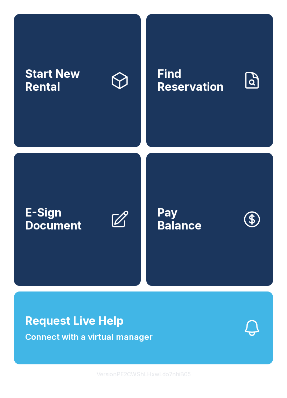
click at [203, 130] on link "Find Reservation" at bounding box center [209, 80] width 127 height 133
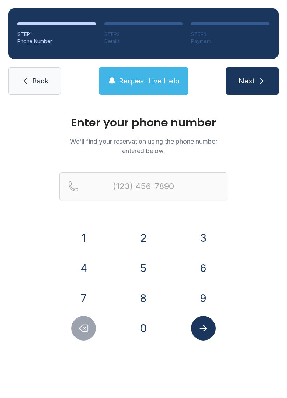
click at [35, 80] on span "Back" at bounding box center [40, 81] width 16 height 10
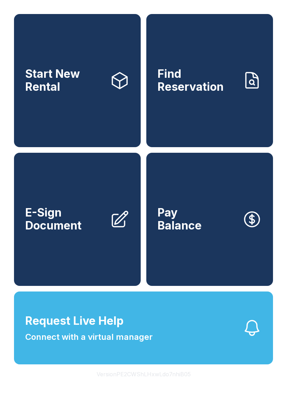
click at [227, 354] on button "Request Live Help Connect with a virtual manager" at bounding box center [143, 327] width 259 height 73
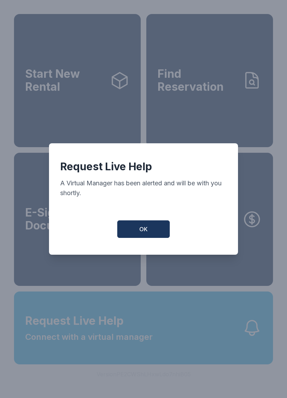
click at [149, 234] on button "OK" at bounding box center [143, 229] width 53 height 18
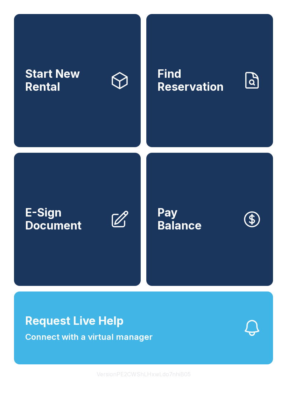
click at [91, 265] on link "E-Sign Document" at bounding box center [77, 219] width 127 height 133
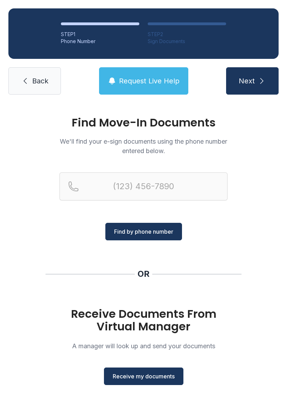
click at [44, 79] on span "Back" at bounding box center [40, 81] width 16 height 10
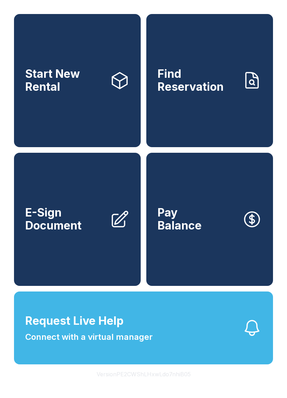
click at [91, 126] on link "Start New Rental" at bounding box center [77, 80] width 127 height 133
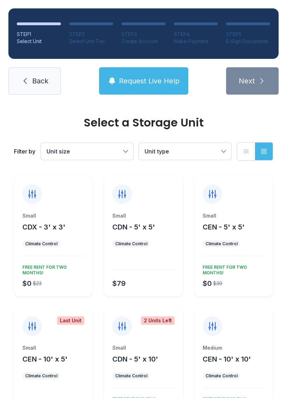
click at [35, 79] on span "Back" at bounding box center [40, 81] width 16 height 10
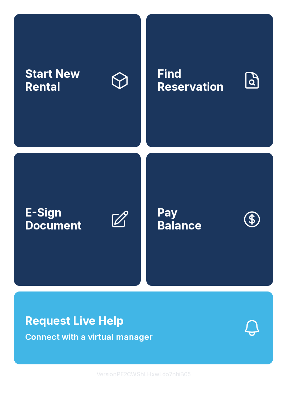
click at [231, 106] on link "Find Reservation" at bounding box center [209, 80] width 127 height 133
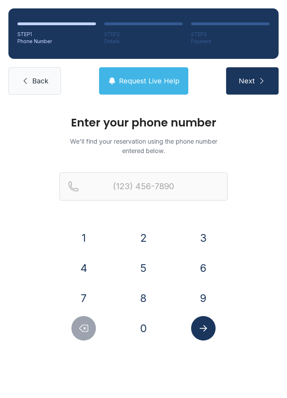
click at [145, 237] on button "2" at bounding box center [143, 237] width 25 height 25
click at [147, 333] on button "0" at bounding box center [143, 328] width 25 height 25
click at [201, 277] on button "6" at bounding box center [203, 268] width 25 height 25
click at [202, 274] on button "6" at bounding box center [203, 268] width 25 height 25
click at [80, 244] on button "1" at bounding box center [83, 237] width 25 height 25
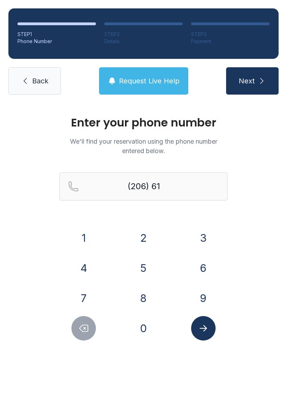
click at [138, 241] on button "2" at bounding box center [143, 237] width 25 height 25
click at [81, 237] on button "1" at bounding box center [83, 237] width 25 height 25
click at [133, 239] on button "2" at bounding box center [143, 237] width 25 height 25
click at [142, 267] on button "5" at bounding box center [143, 268] width 25 height 25
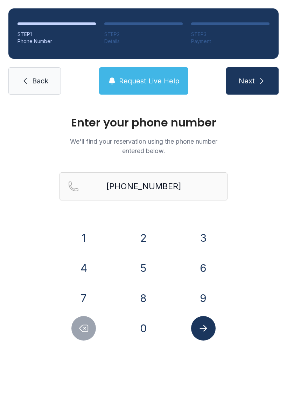
click at [209, 337] on button "Submit lookup form" at bounding box center [203, 328] width 25 height 25
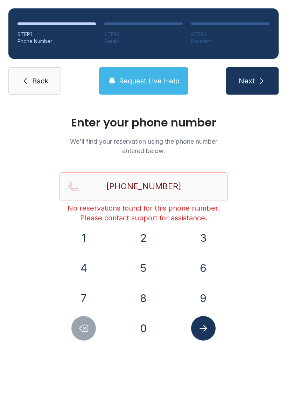
click at [87, 321] on button "Delete number" at bounding box center [83, 328] width 25 height 25
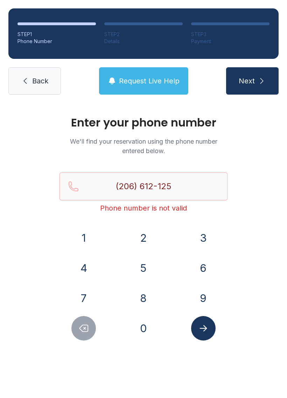
click at [86, 321] on button "Delete number" at bounding box center [83, 328] width 25 height 25
click at [87, 327] on icon "Delete number" at bounding box center [83, 328] width 11 height 11
click at [87, 316] on button "Delete number" at bounding box center [83, 328] width 25 height 25
click at [86, 315] on div "1 2 3 4 5 6 7 8 9 0" at bounding box center [144, 282] width 168 height 115
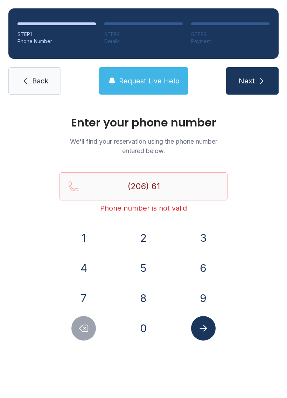
click at [83, 319] on button "Delete number" at bounding box center [83, 328] width 25 height 25
click at [89, 317] on button "Delete number" at bounding box center [83, 328] width 25 height 25
click at [87, 315] on div "1 2 3 4 5 6 7 8 9 0" at bounding box center [144, 282] width 168 height 115
click at [90, 315] on div "1 2 3 4 5 6 7 8 9 0" at bounding box center [144, 282] width 168 height 115
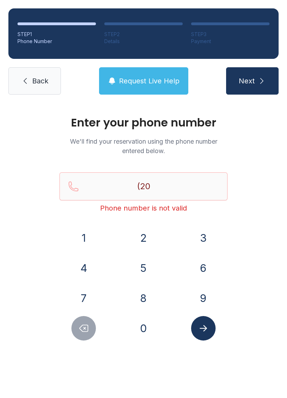
click at [89, 315] on div "1 2 3 4 5 6 7 8 9 0" at bounding box center [144, 282] width 168 height 115
click at [88, 331] on icon "Delete number" at bounding box center [84, 328] width 8 height 7
type input "(2"
click at [88, 331] on icon "Delete number" at bounding box center [84, 328] width 8 height 7
